Goal: Find contact information: Find contact information

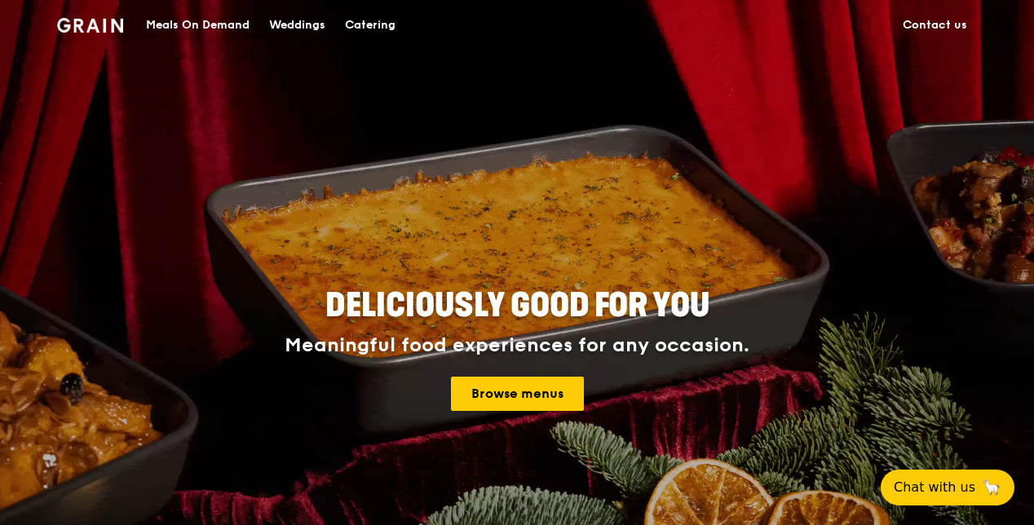
click at [926, 23] on link "Contact us" at bounding box center [935, 25] width 84 height 49
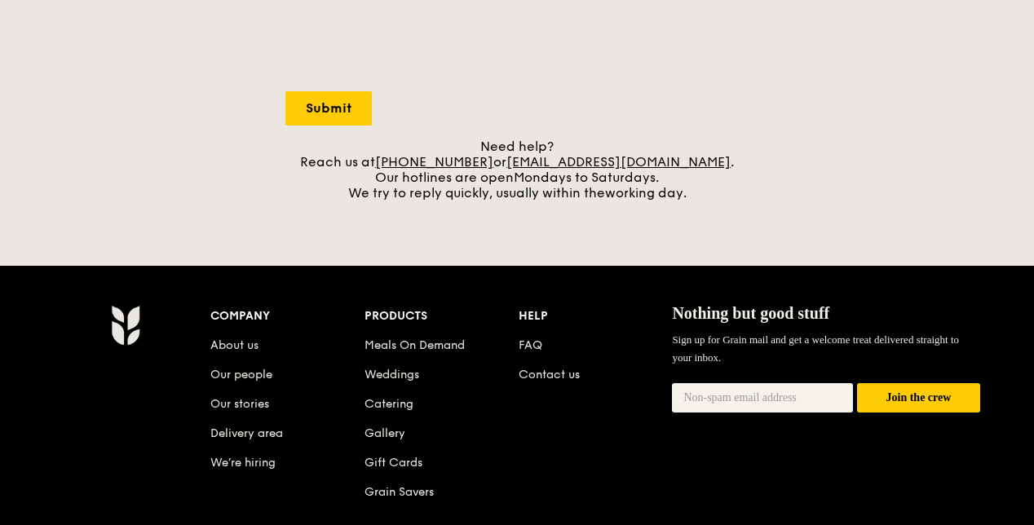
scroll to position [652, 0]
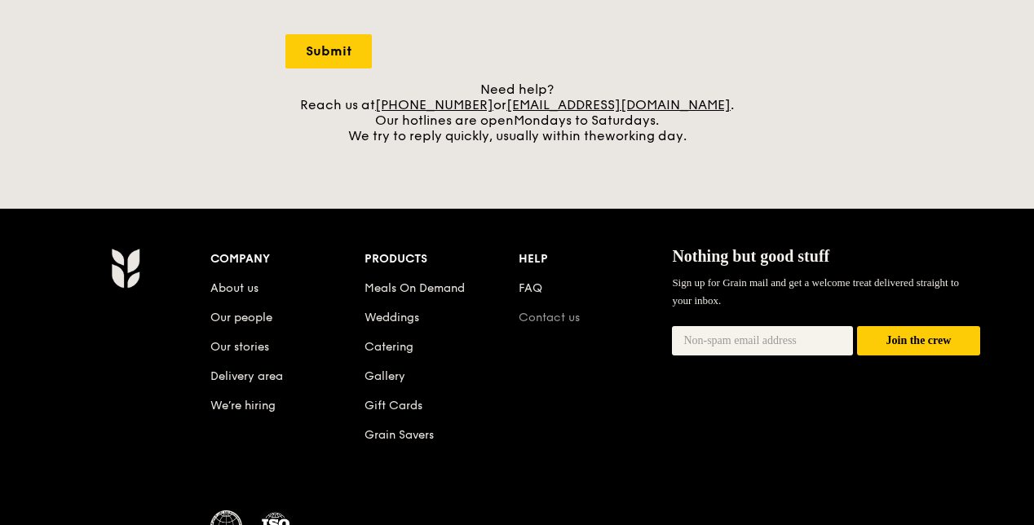
click at [540, 316] on link "Contact us" at bounding box center [549, 318] width 61 height 14
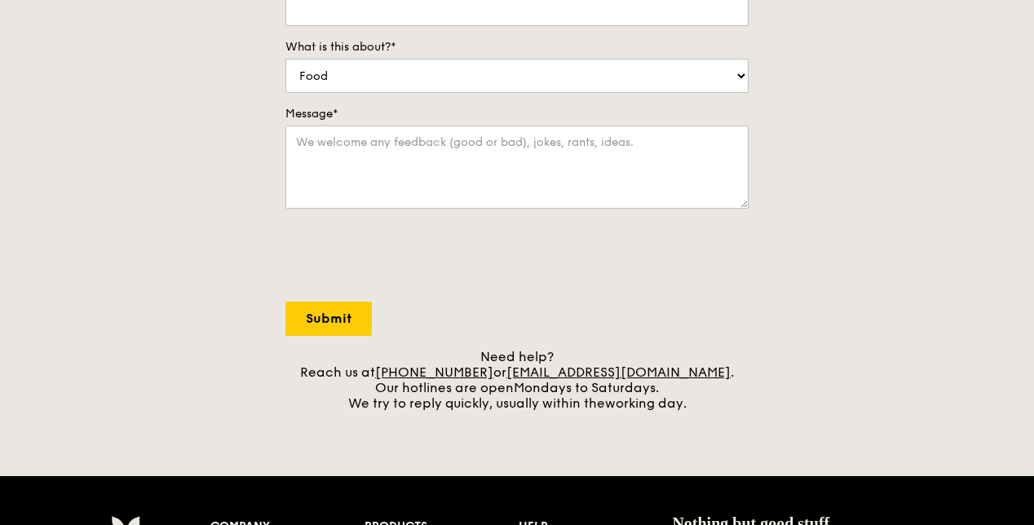
scroll to position [380, 0]
